Goal: Task Accomplishment & Management: Use online tool/utility

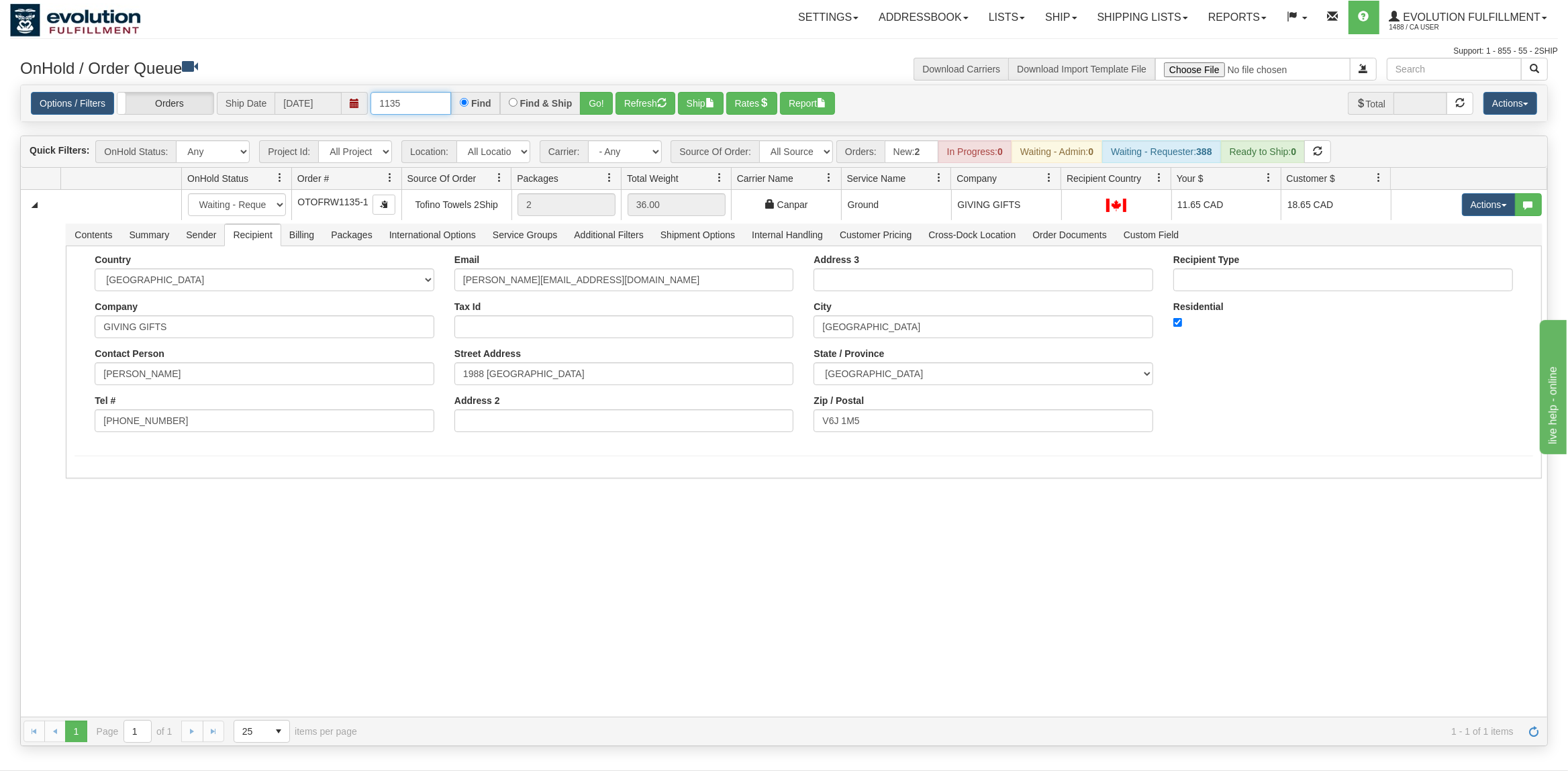
drag, startPoint x: 420, startPoint y: 107, endPoint x: 348, endPoint y: 107, distance: 72.0
click at [370, 107] on input "1135" at bounding box center [410, 104] width 81 height 23
click at [596, 103] on button "Go!" at bounding box center [596, 104] width 33 height 23
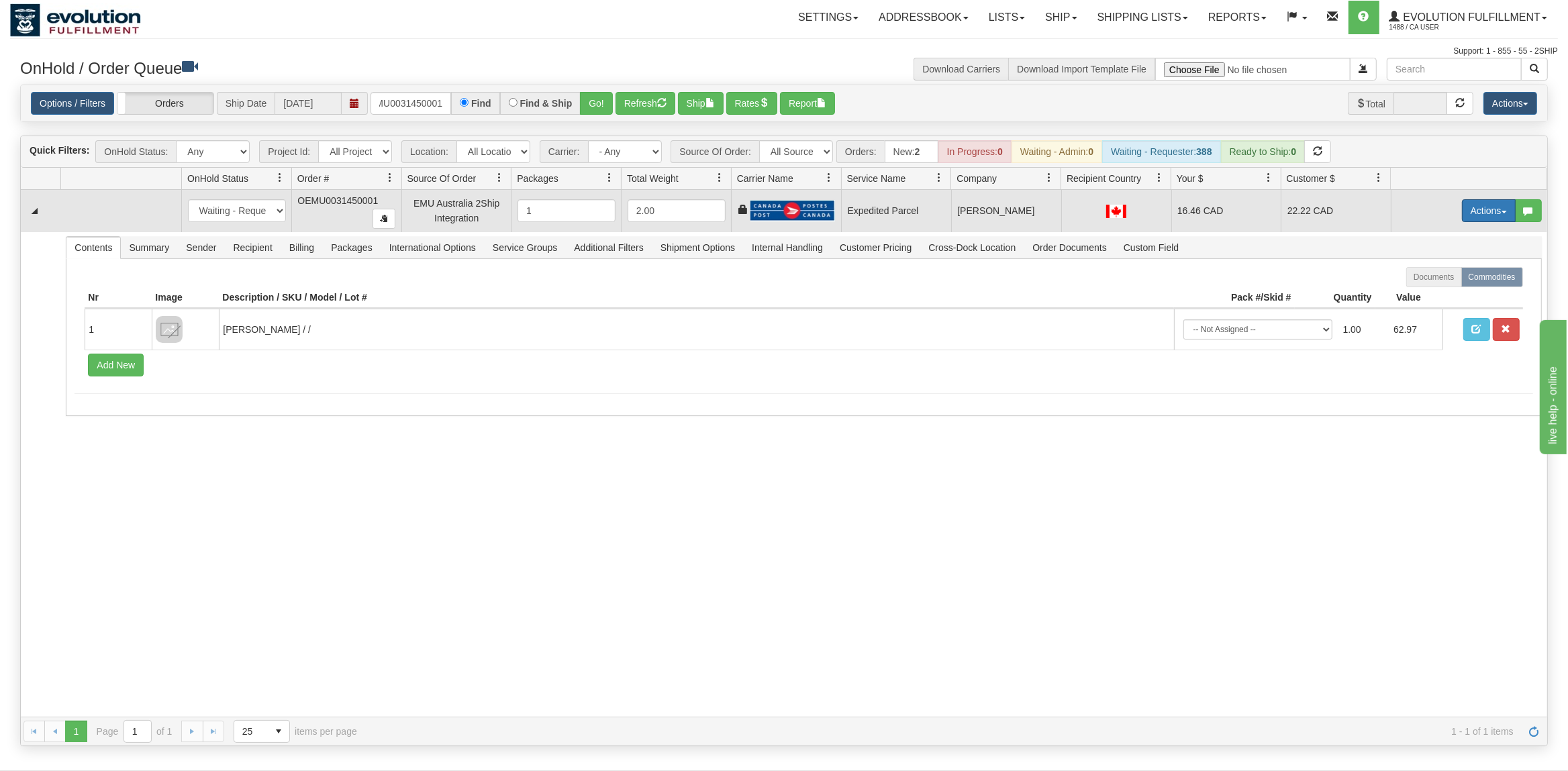
click at [1477, 211] on button "Actions" at bounding box center [1489, 210] width 54 height 23
click at [1427, 292] on span "Ship" at bounding box center [1434, 288] width 29 height 11
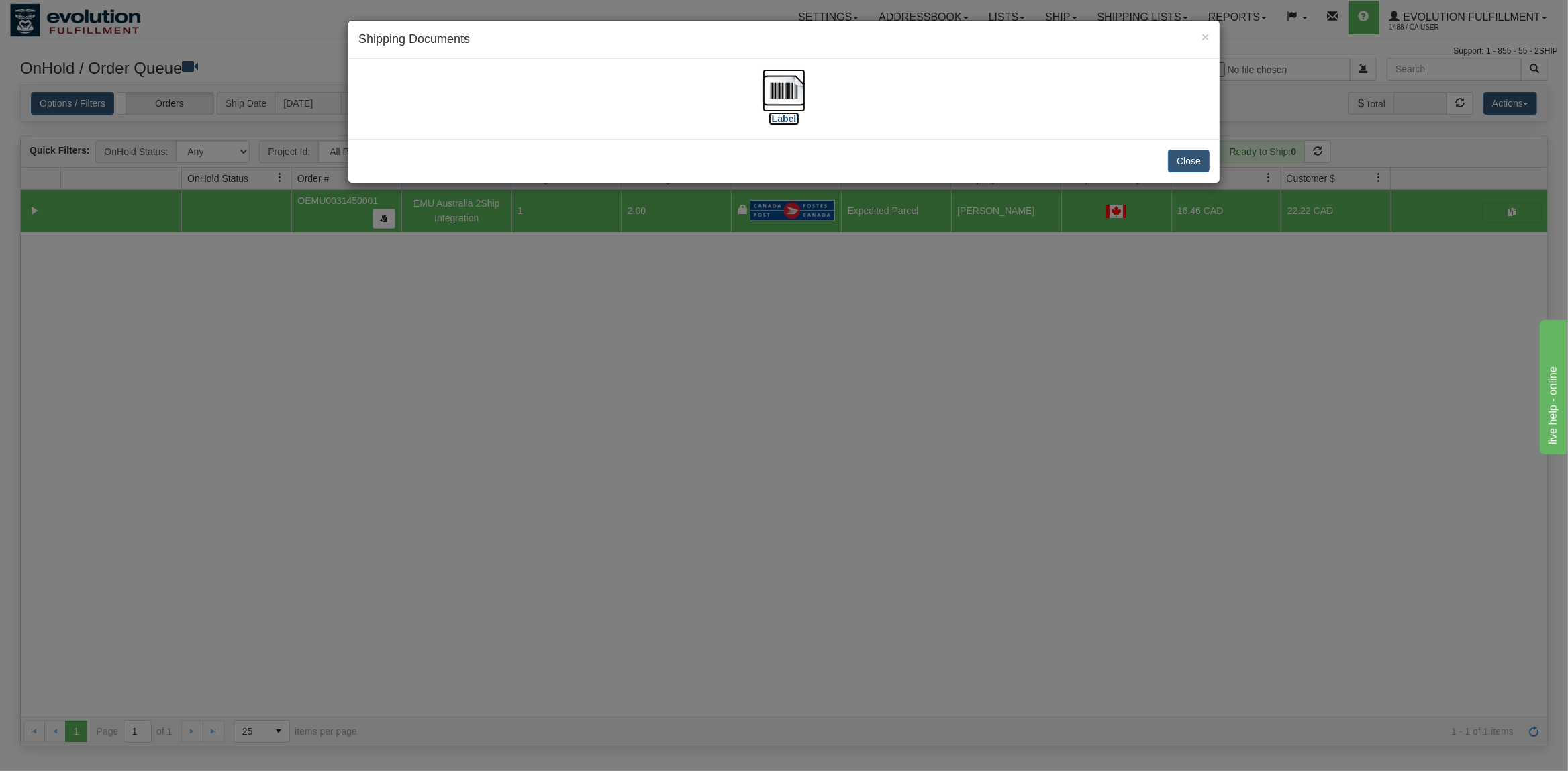
click at [780, 81] on img at bounding box center [784, 90] width 43 height 43
click at [1178, 160] on button "Close" at bounding box center [1188, 161] width 42 height 23
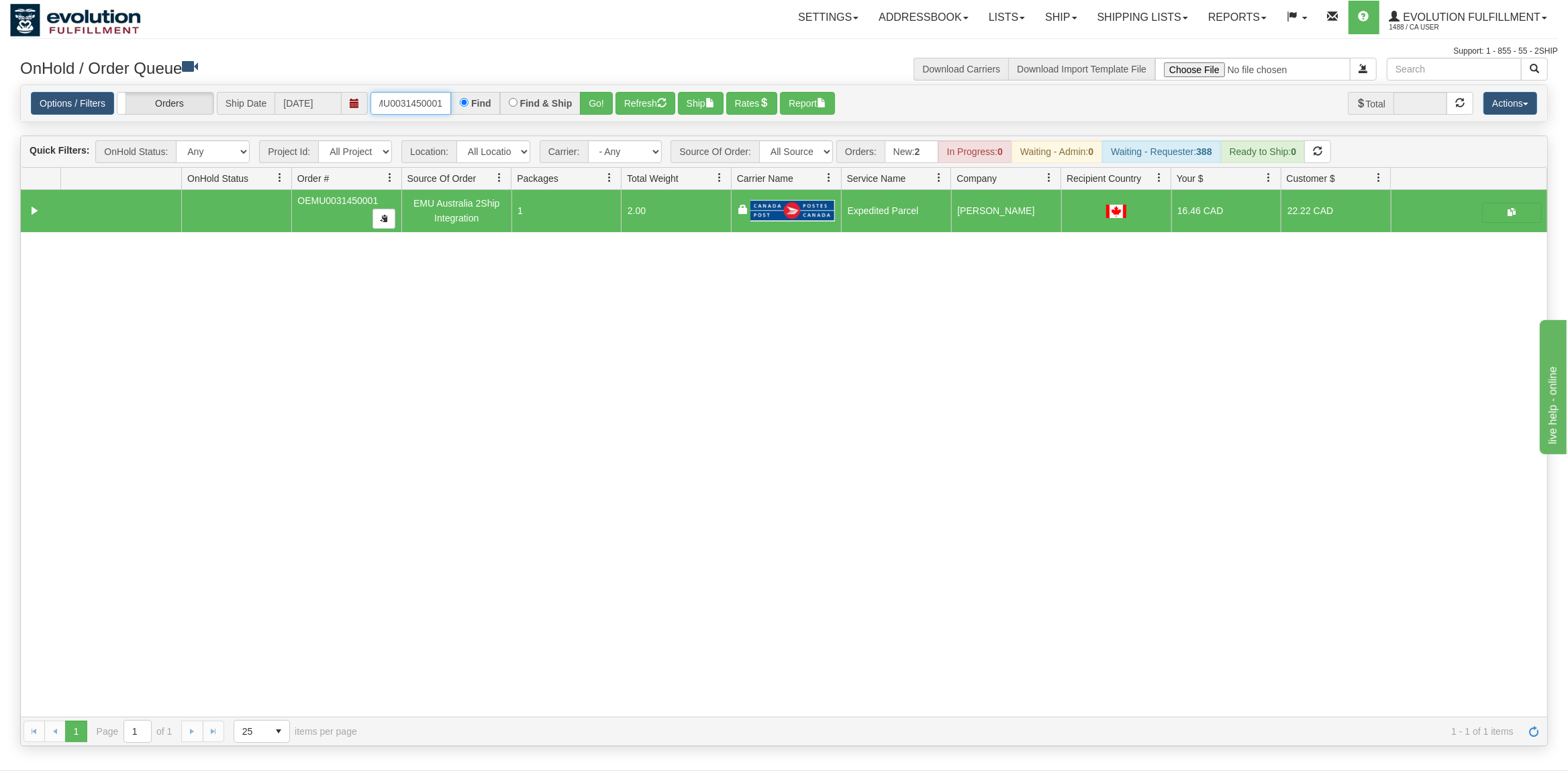
click at [405, 106] on input "OEMU0031450001" at bounding box center [410, 104] width 81 height 23
click at [406, 106] on input "OEMU0031450001" at bounding box center [410, 104] width 81 height 23
type input "OTOFW46662-1"
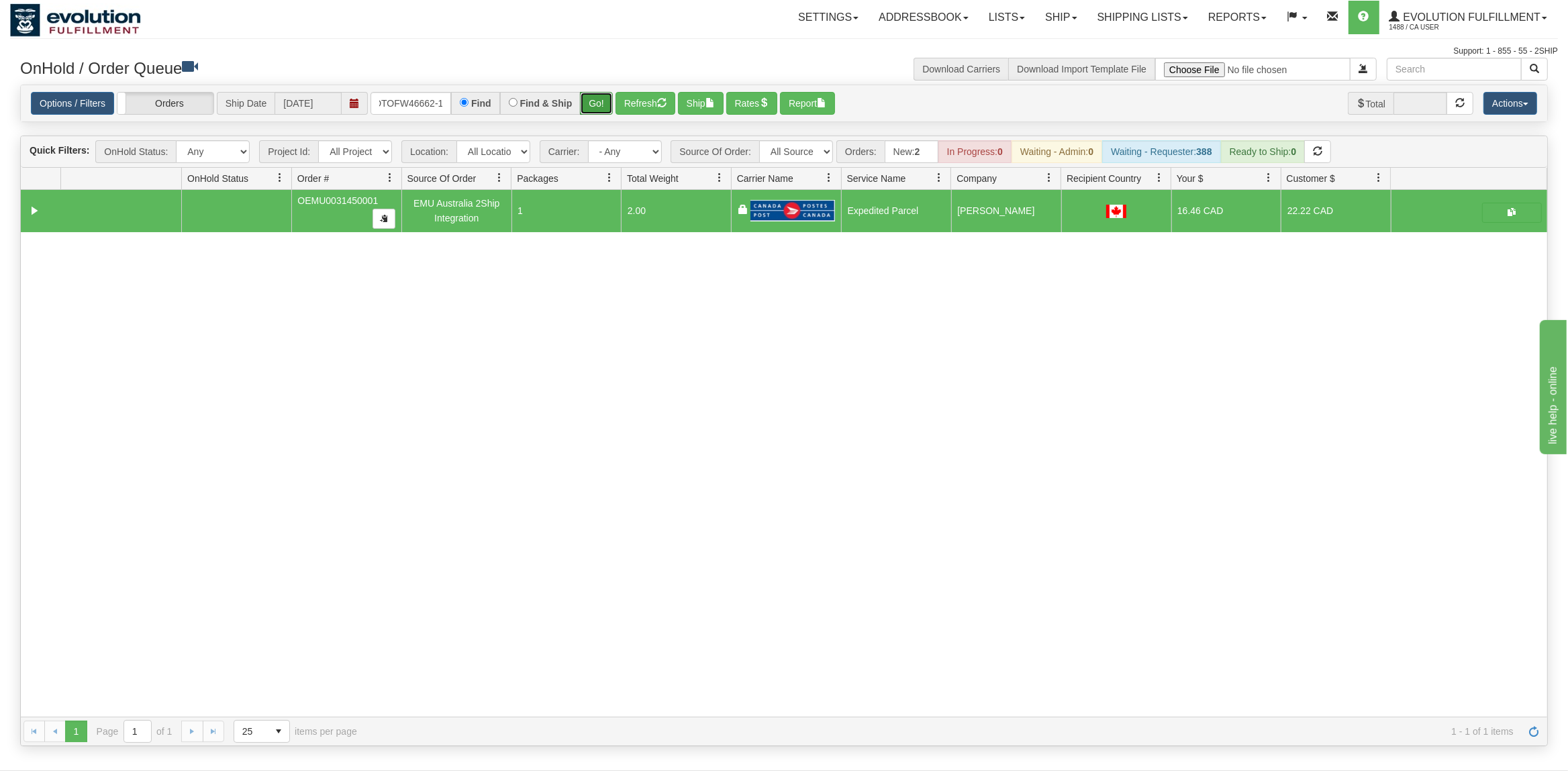
click at [609, 97] on button "Go!" at bounding box center [596, 104] width 33 height 23
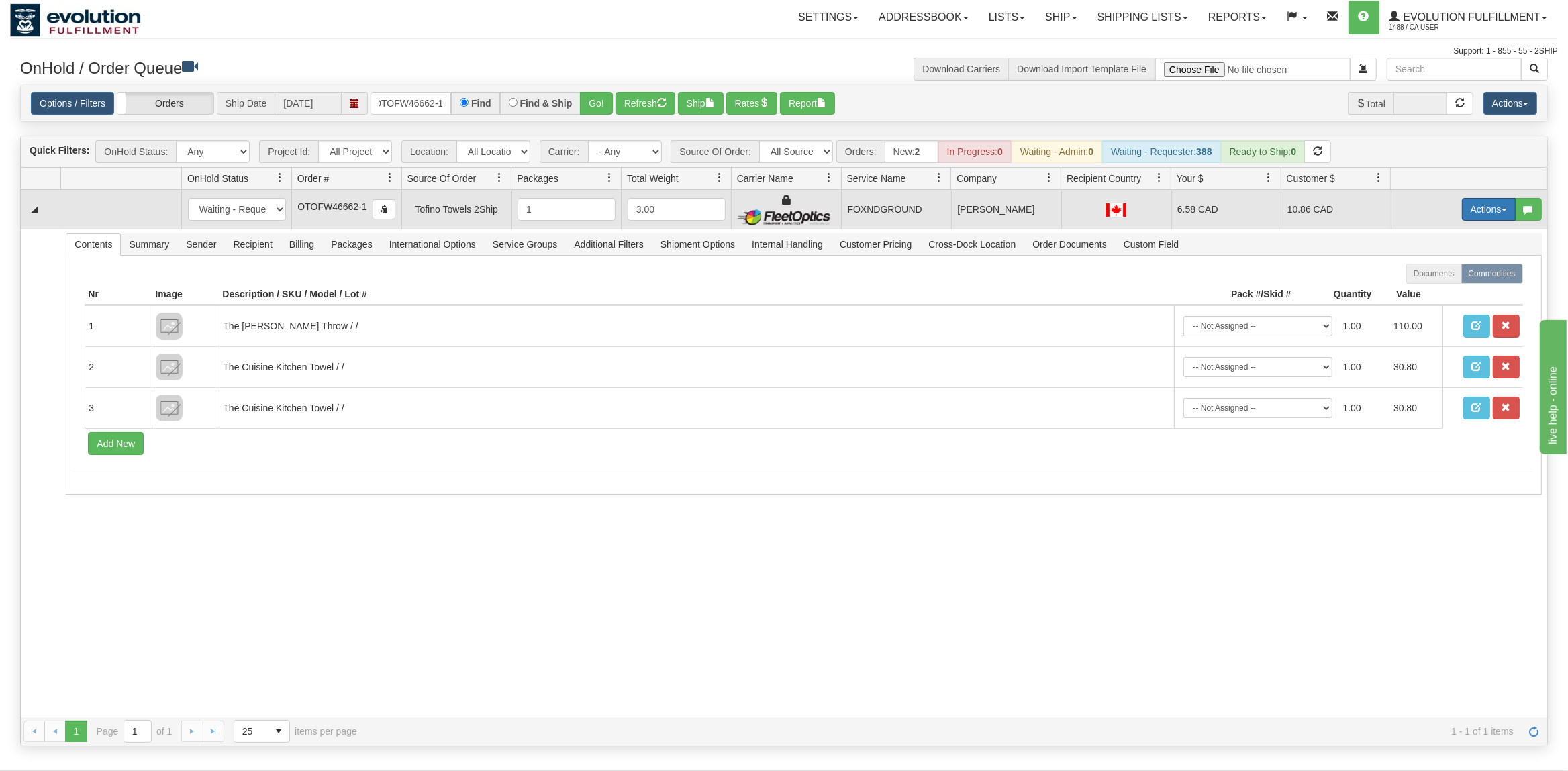
click at [1469, 214] on button "Actions" at bounding box center [1489, 209] width 54 height 23
click at [1430, 286] on span "Ship" at bounding box center [1434, 287] width 29 height 11
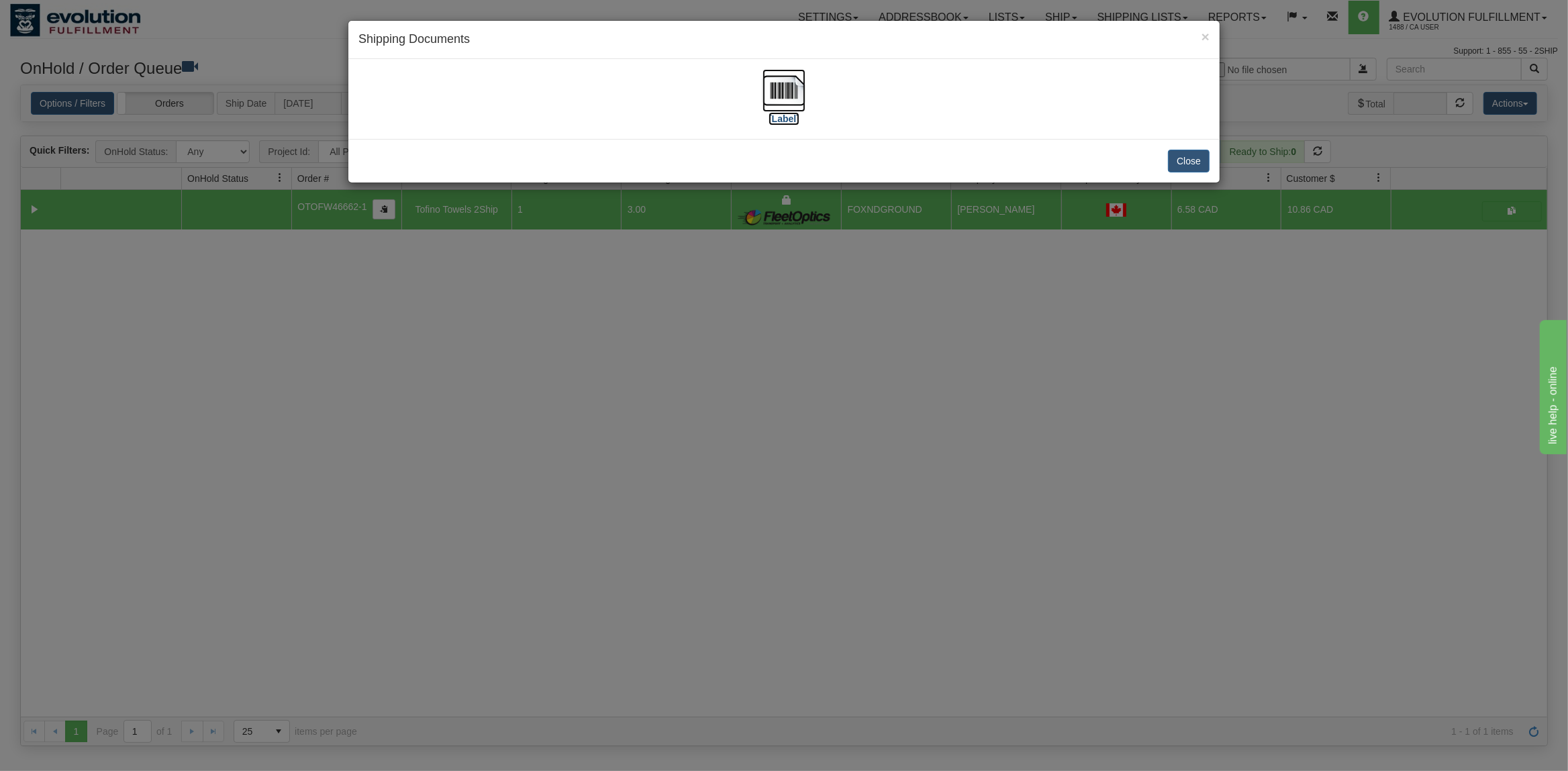
click at [788, 97] on img at bounding box center [784, 90] width 43 height 43
